Goal: Transaction & Acquisition: Book appointment/travel/reservation

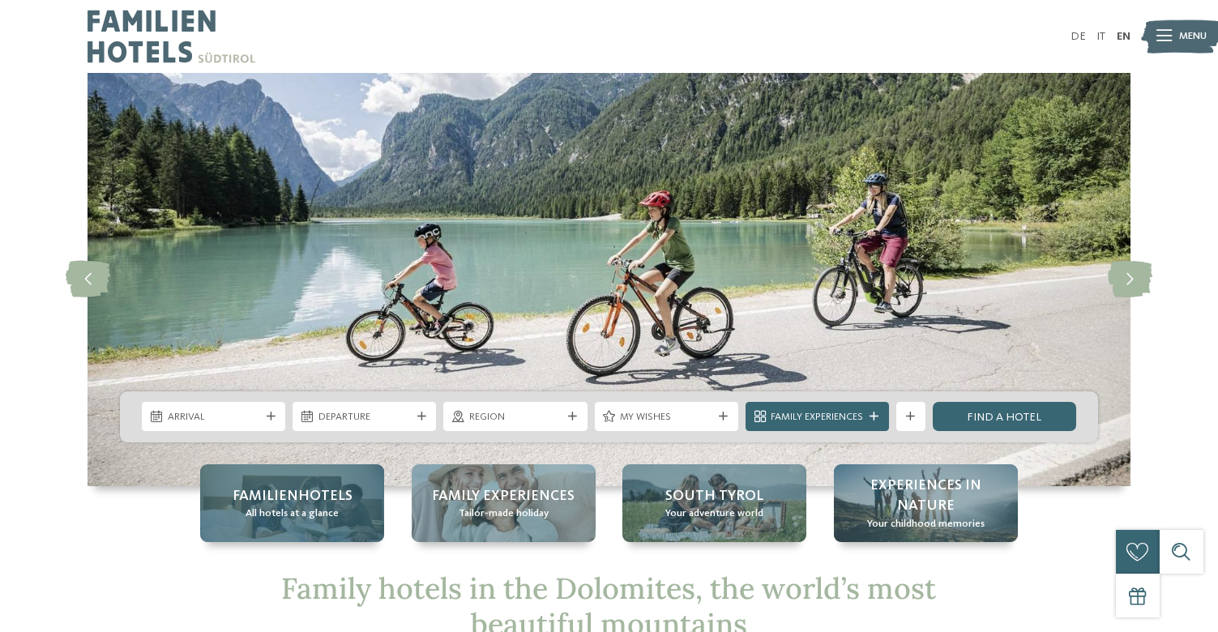
click at [303, 497] on span "Familienhotels" at bounding box center [293, 496] width 120 height 20
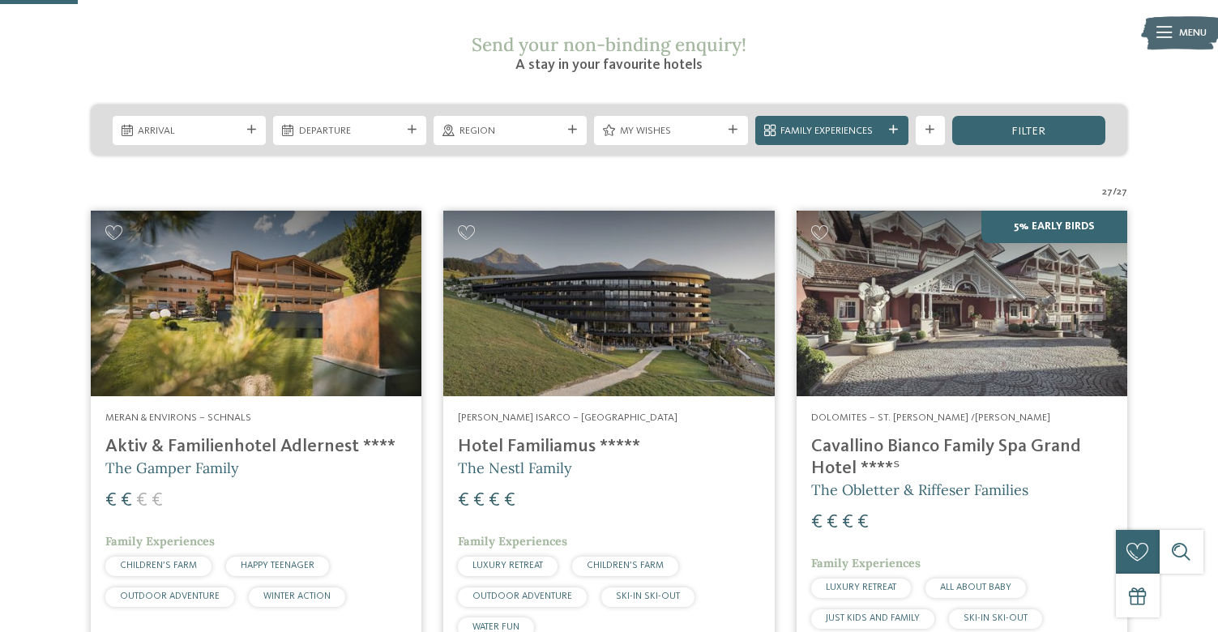
scroll to position [311, 0]
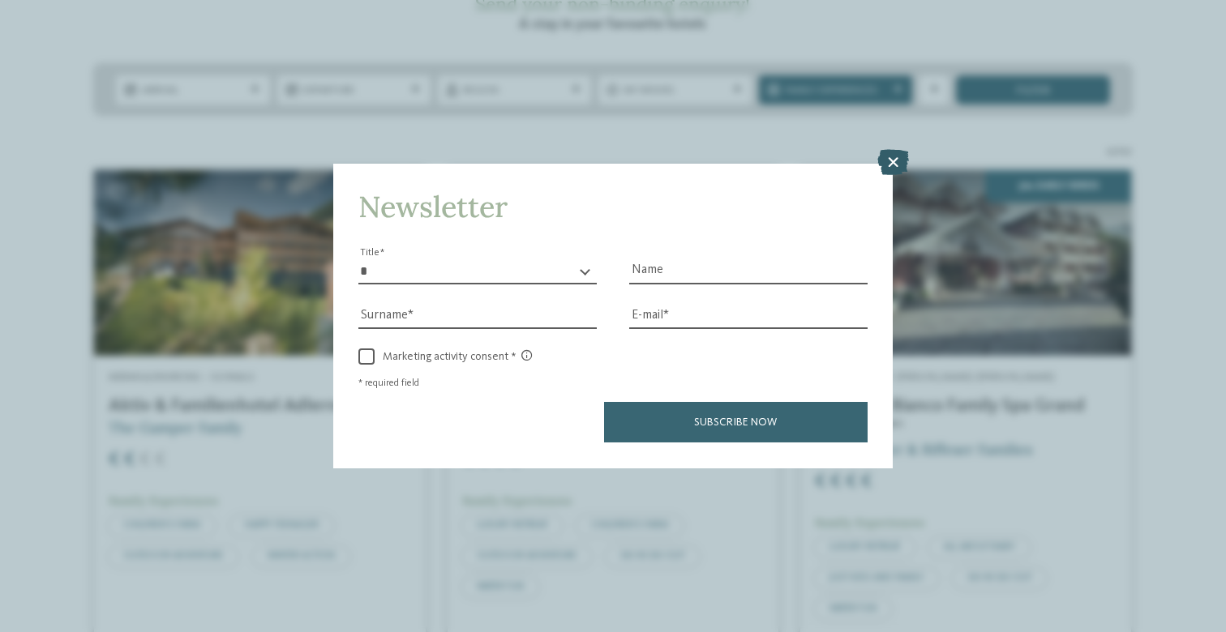
click at [895, 150] on icon at bounding box center [893, 163] width 32 height 26
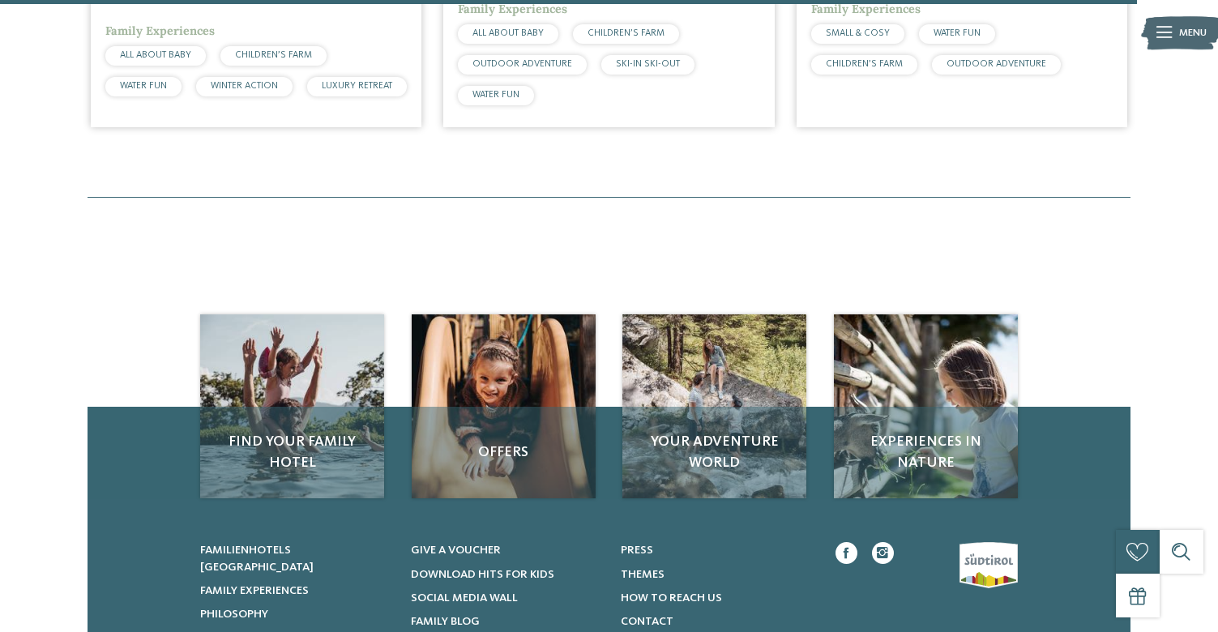
scroll to position [4597, 0]
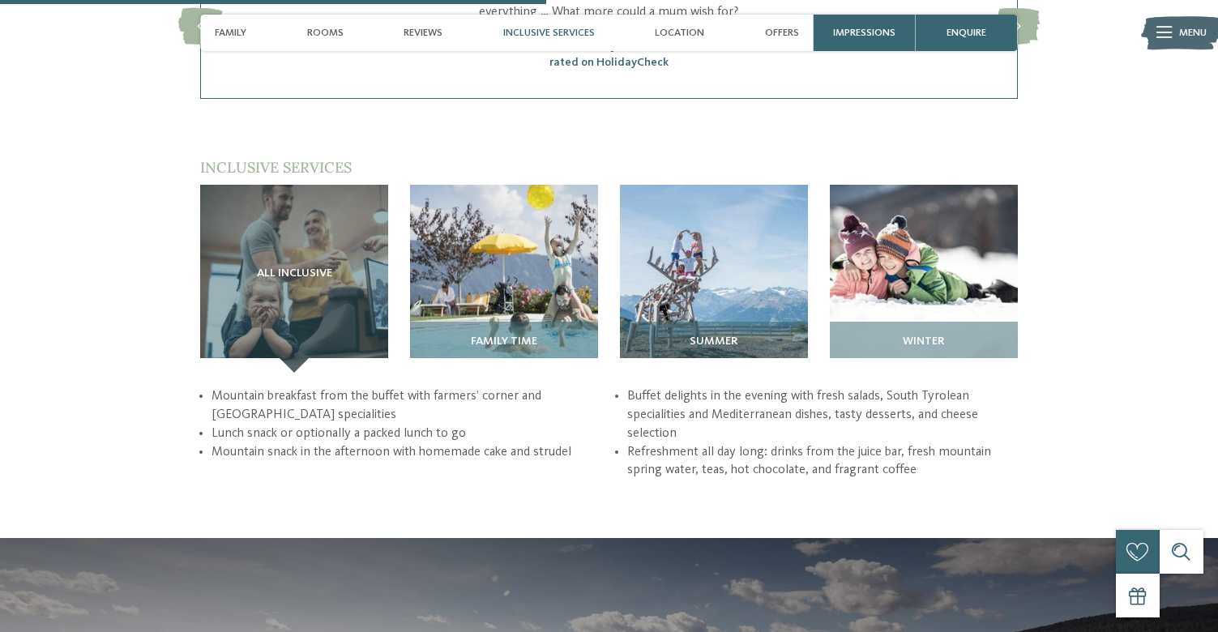
scroll to position [2005, 0]
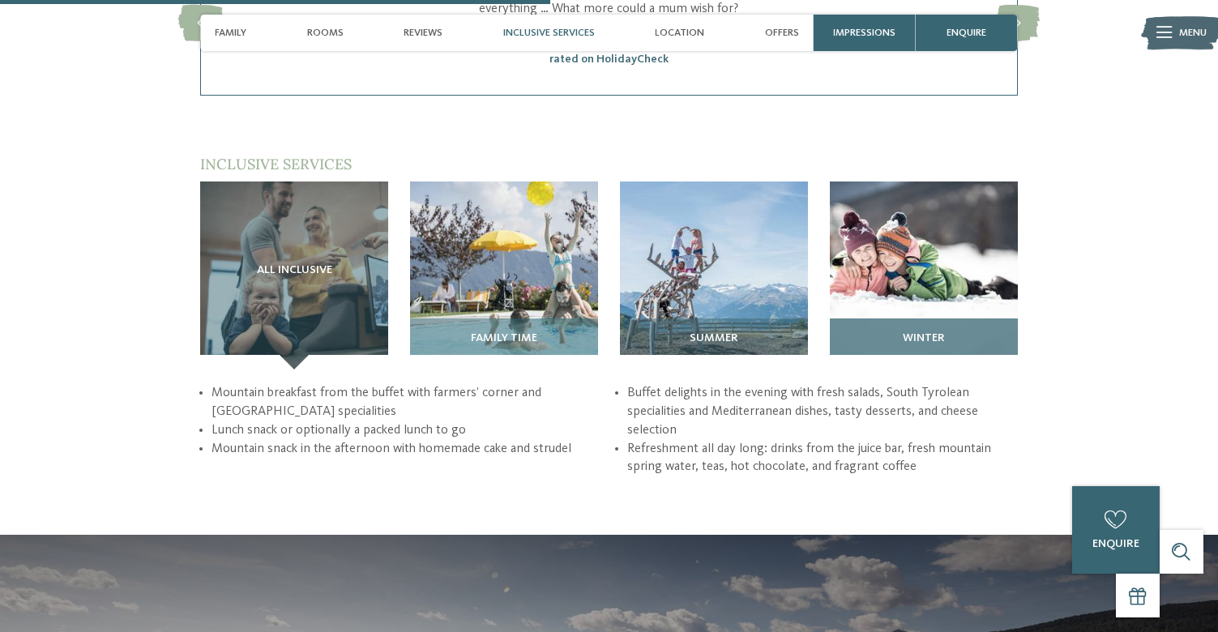
click at [928, 251] on img at bounding box center [924, 276] width 188 height 188
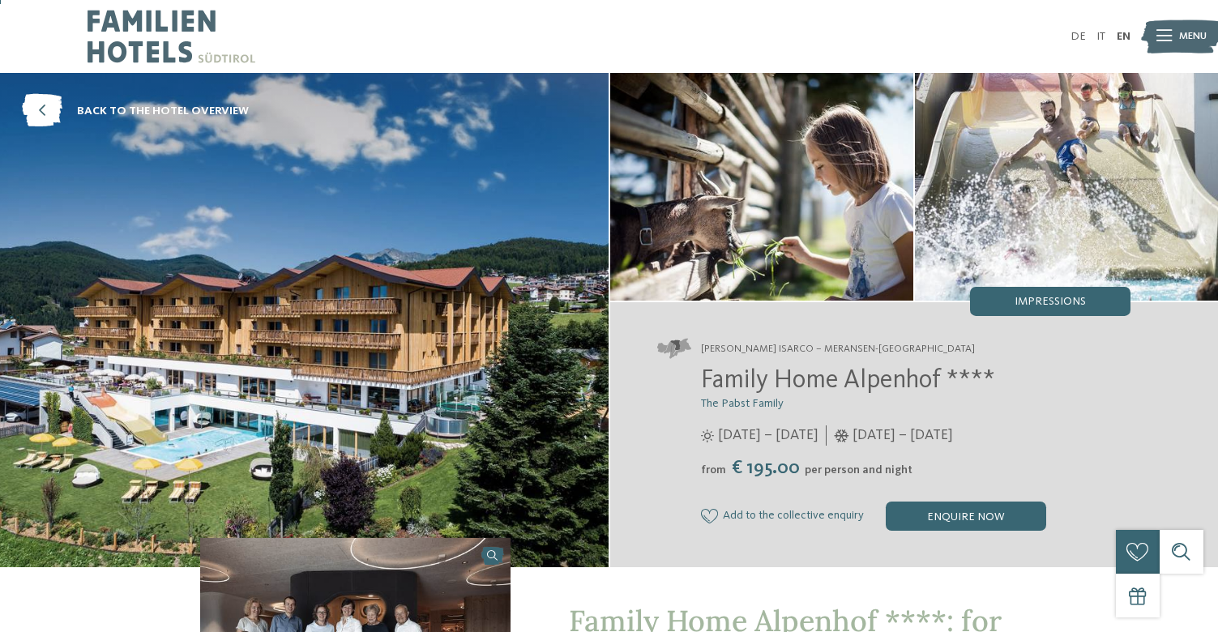
scroll to position [0, 0]
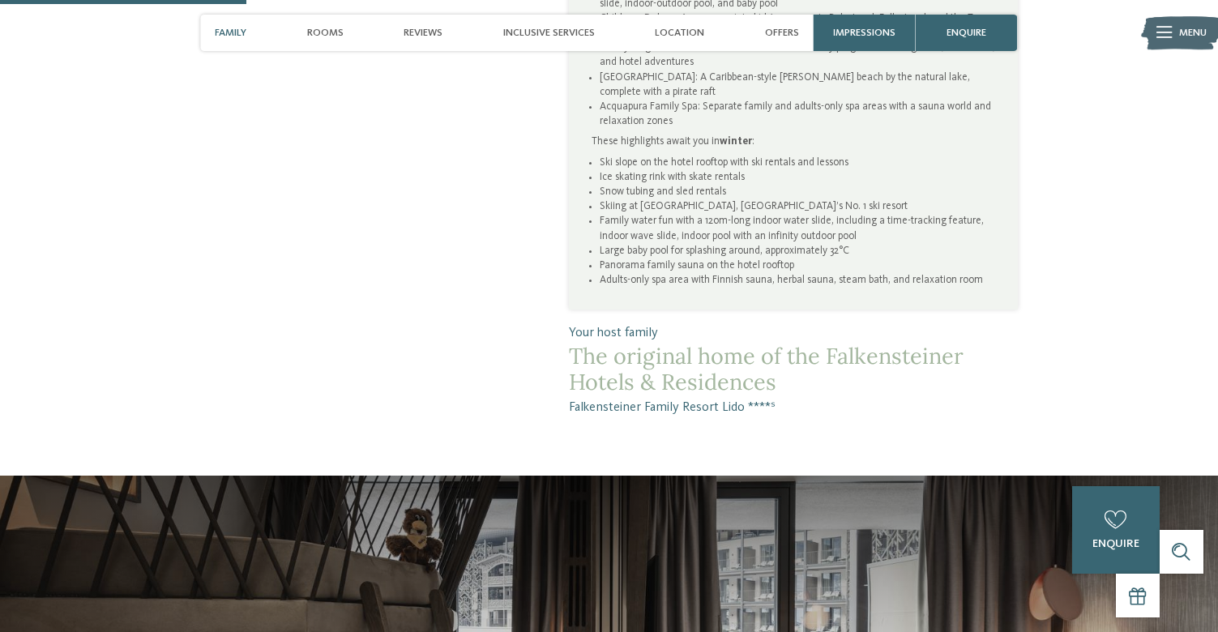
scroll to position [1031, 0]
